Goal: Task Accomplishment & Management: Manage account settings

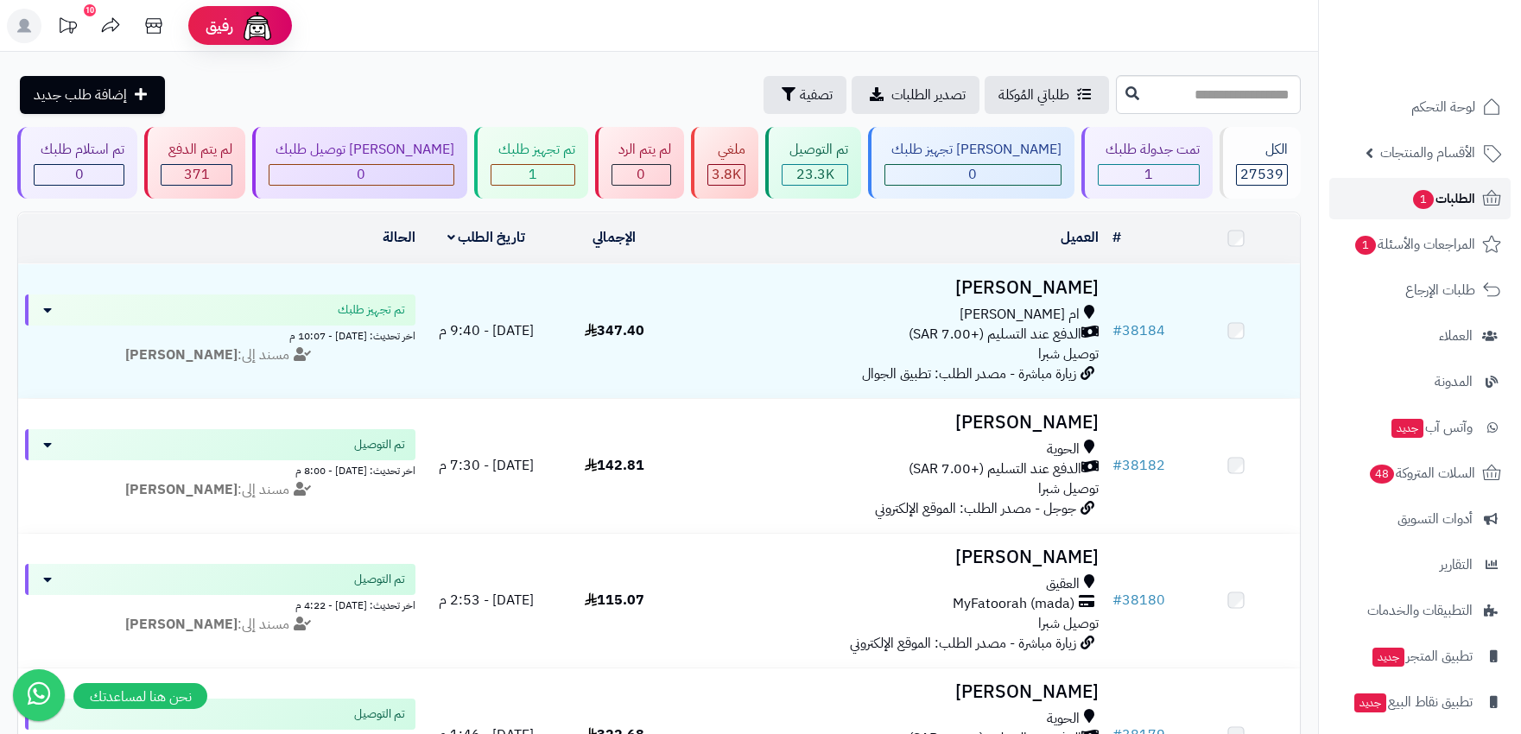
click at [1476, 206] on link "الطلبات 1" at bounding box center [1420, 198] width 181 height 41
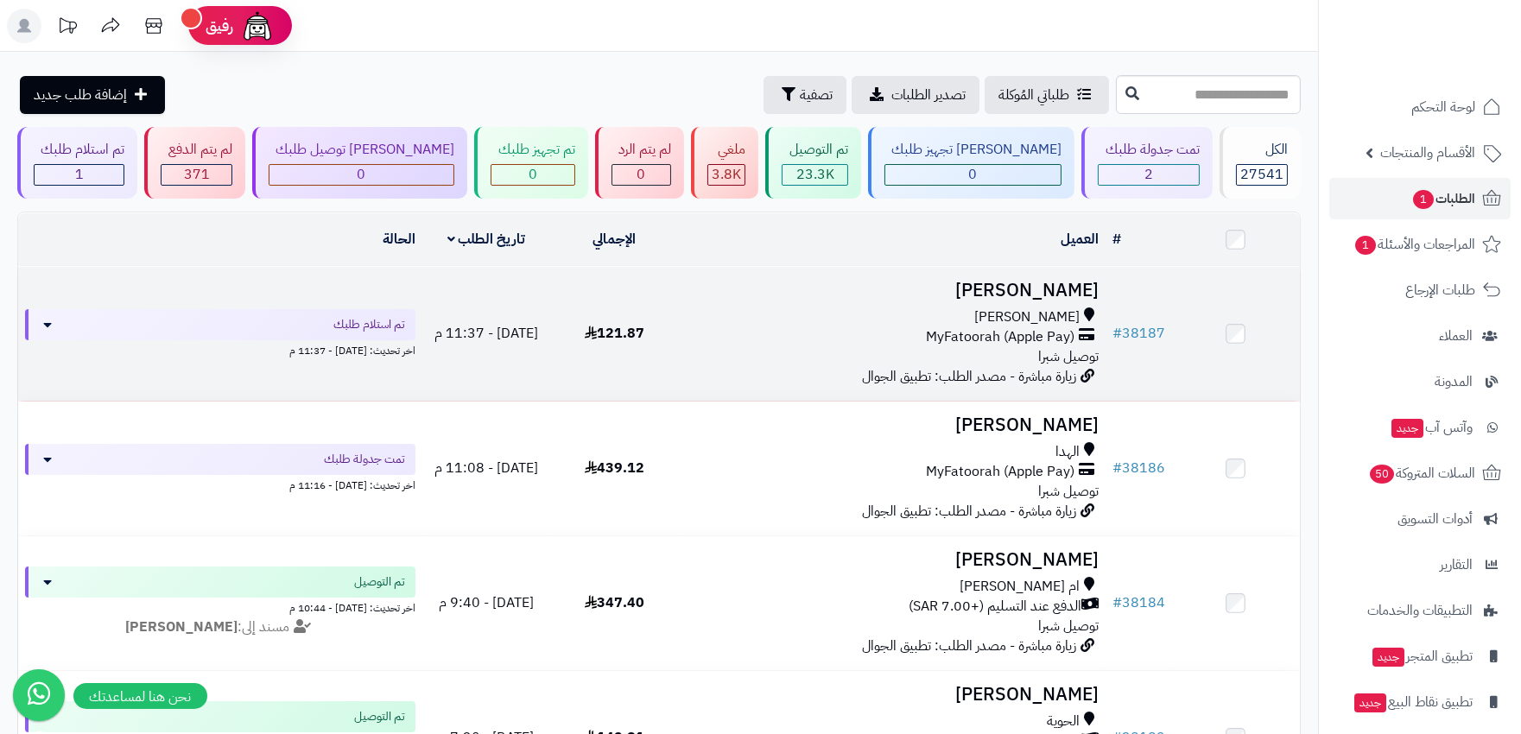
click at [826, 321] on div "السيل الصغير" at bounding box center [891, 318] width 413 height 20
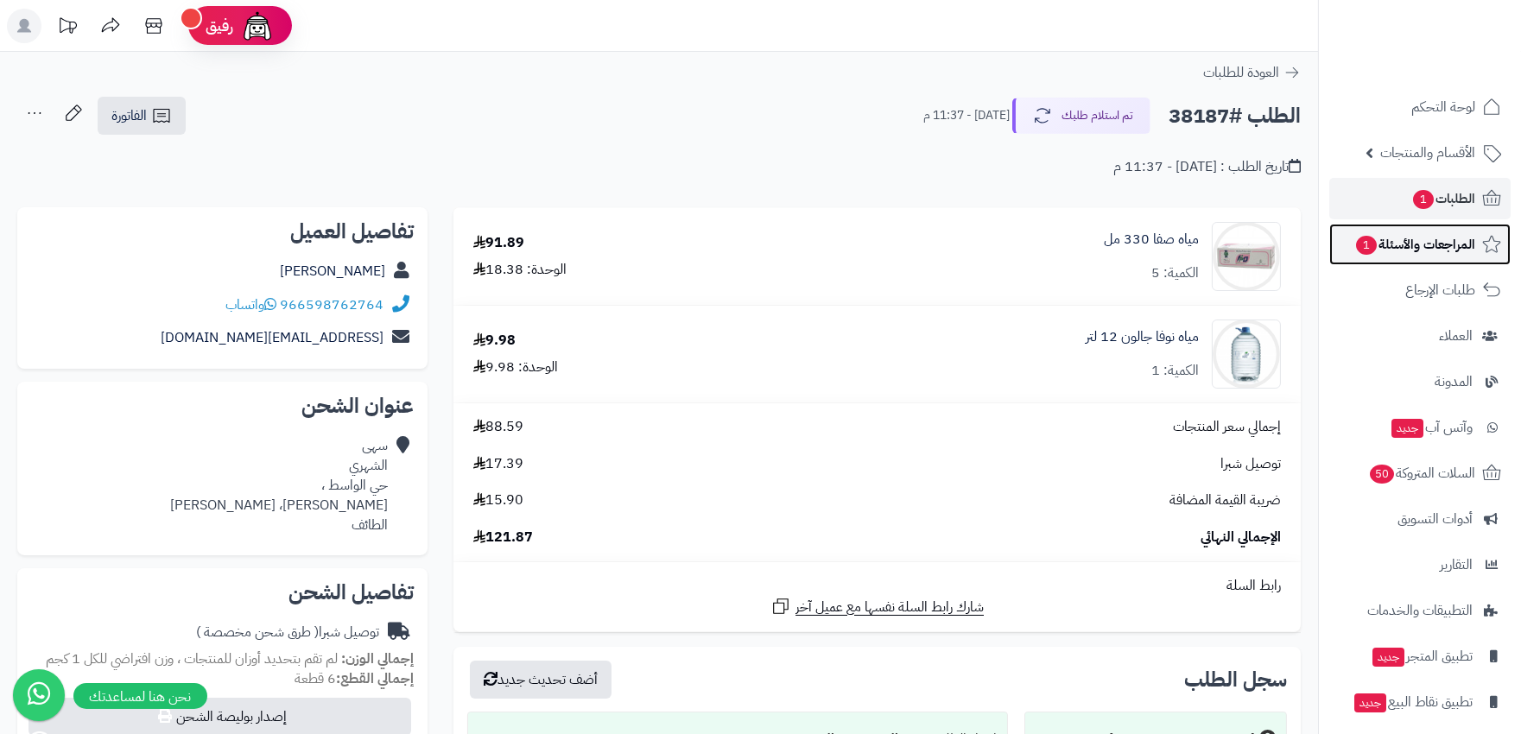
click at [1414, 243] on span "المراجعات والأسئلة 1" at bounding box center [1415, 244] width 121 height 24
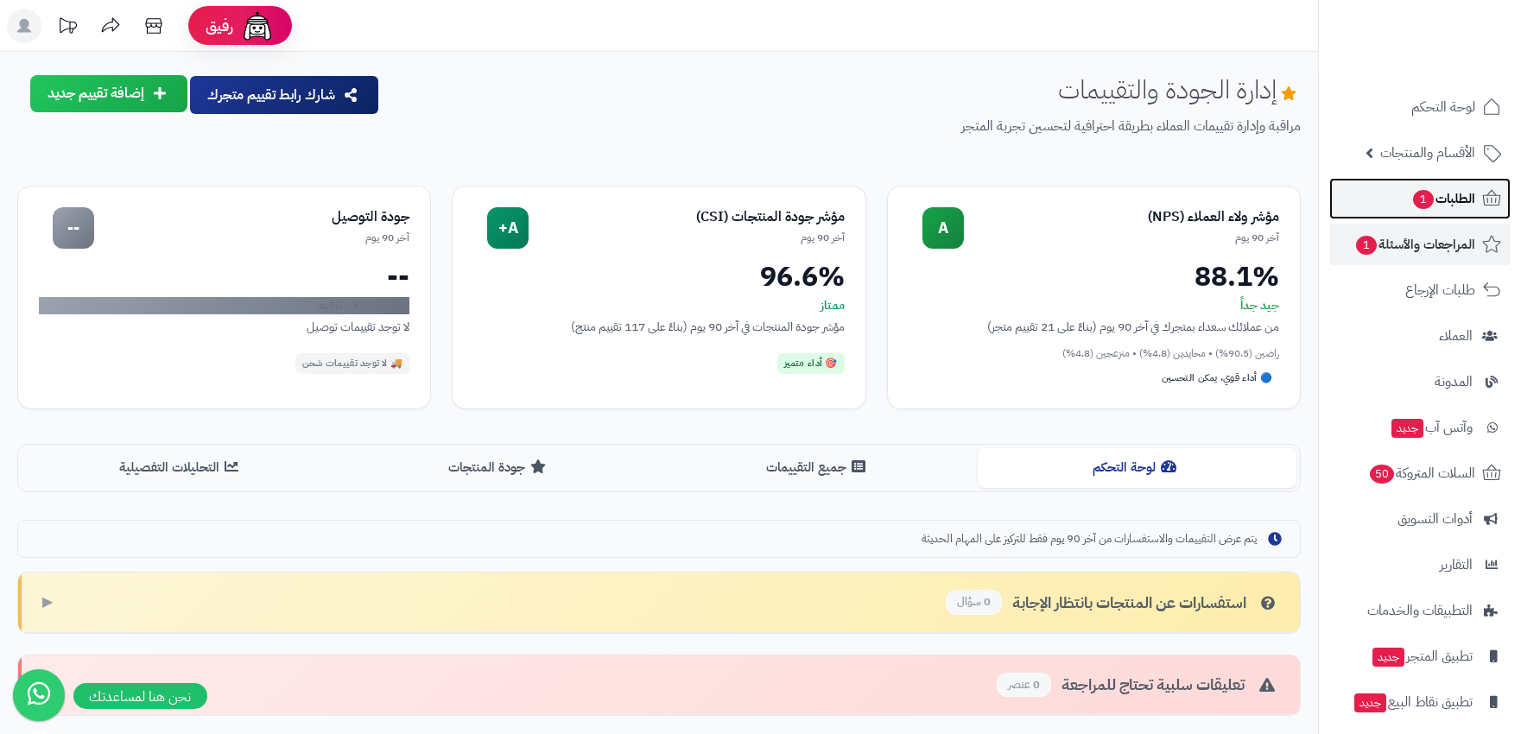
click at [1420, 197] on span "1" at bounding box center [1424, 200] width 22 height 20
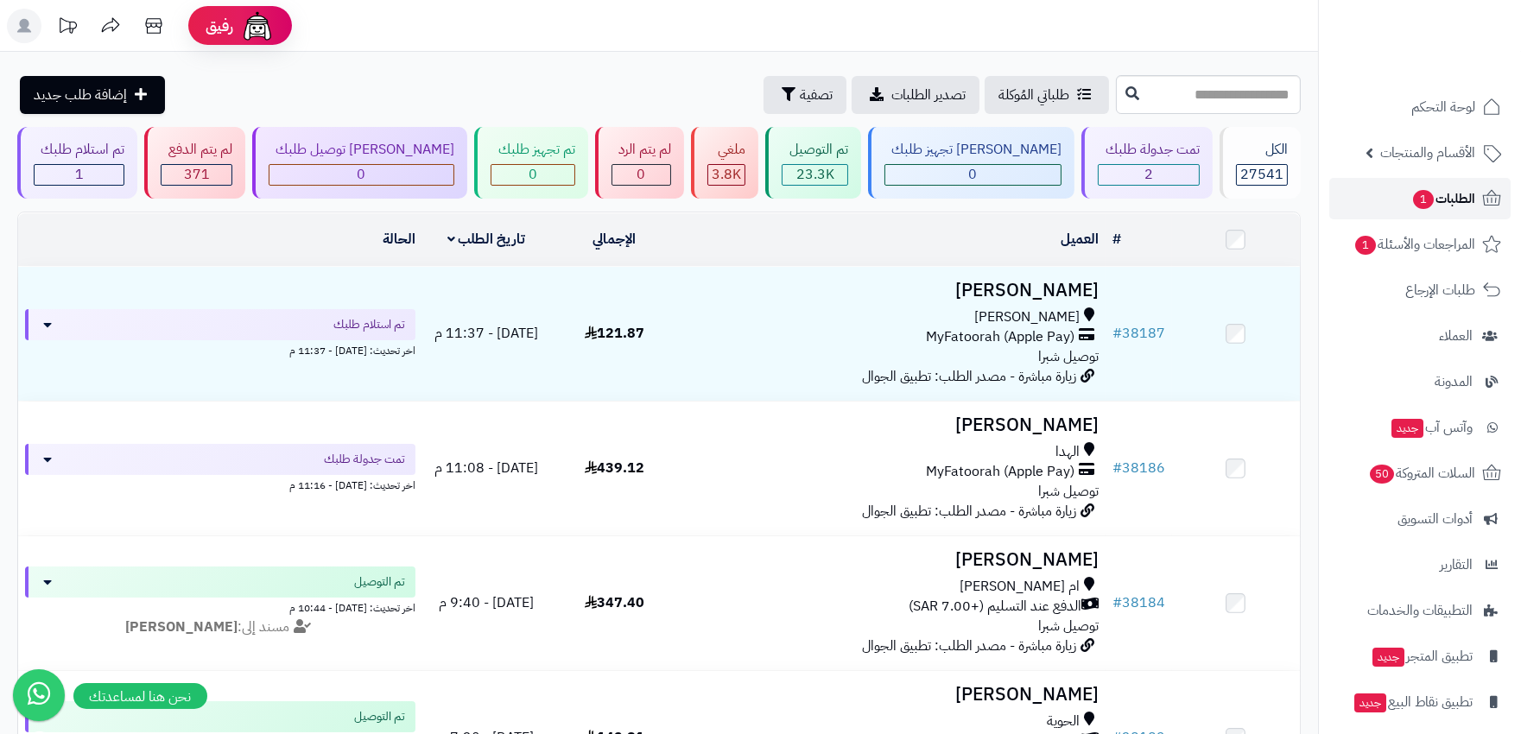
click at [1420, 197] on span "1" at bounding box center [1423, 199] width 21 height 19
click at [1461, 204] on span "الطلبات 1" at bounding box center [1444, 199] width 64 height 24
click at [17, 18] on rect at bounding box center [24, 26] width 35 height 35
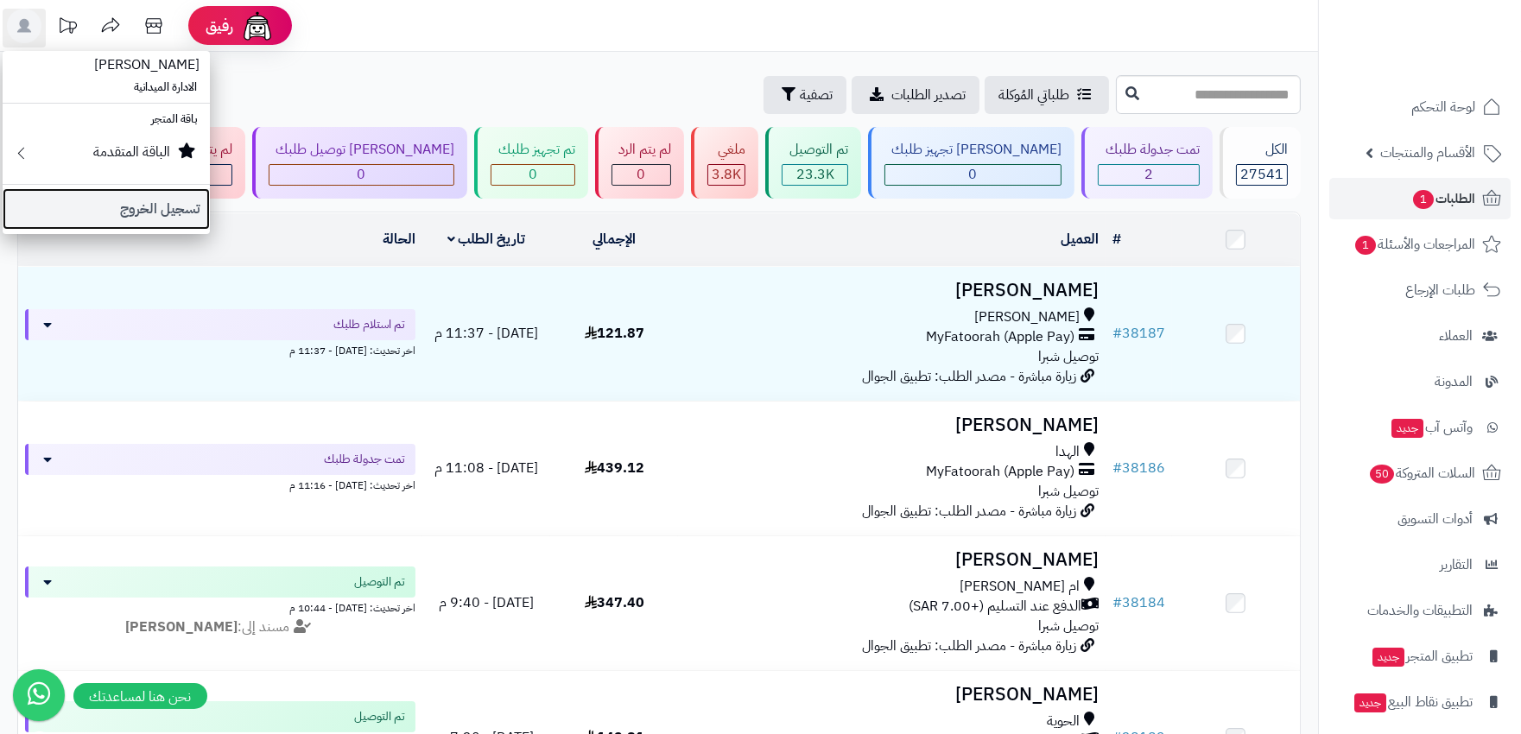
click at [160, 209] on link "تسجيل الخروج" at bounding box center [106, 208] width 207 height 41
